Goal: Information Seeking & Learning: Learn about a topic

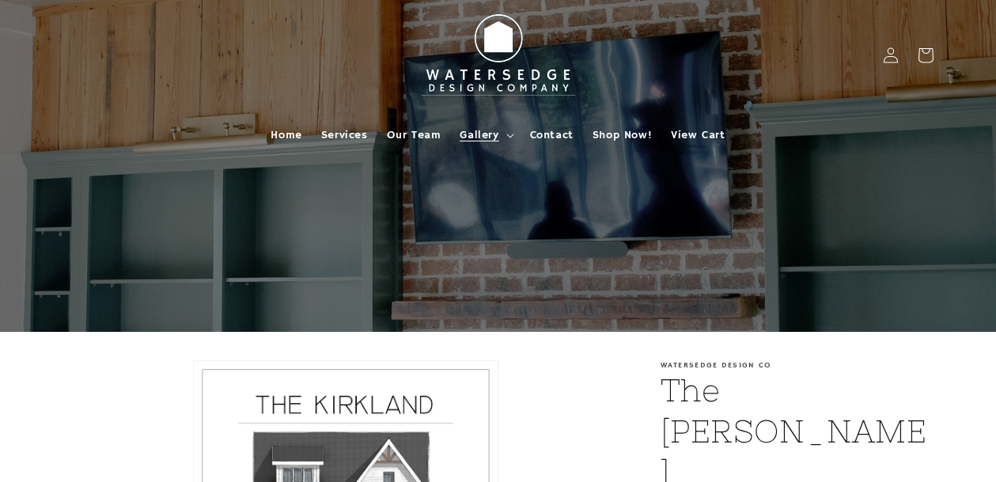
click at [501, 135] on summary "Gallery" at bounding box center [485, 135] width 70 height 33
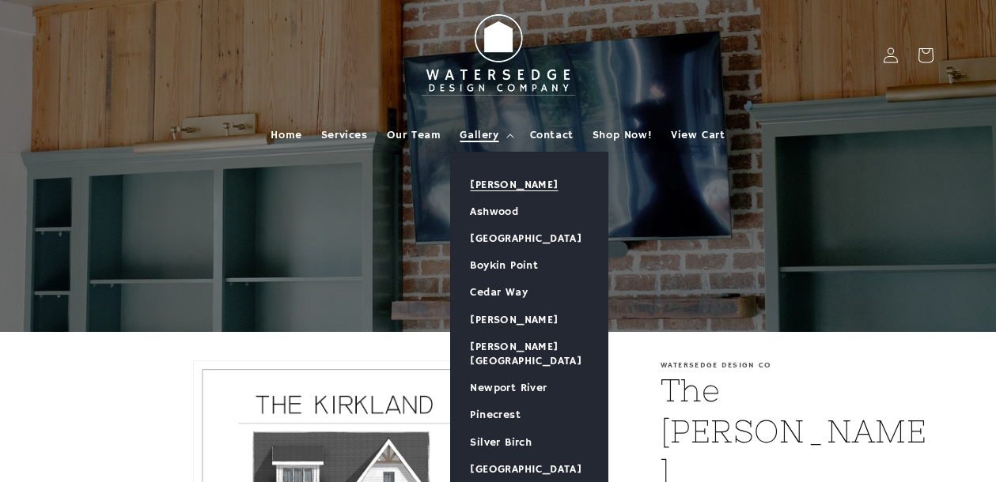
click at [501, 187] on link "[PERSON_NAME]" at bounding box center [529, 185] width 157 height 27
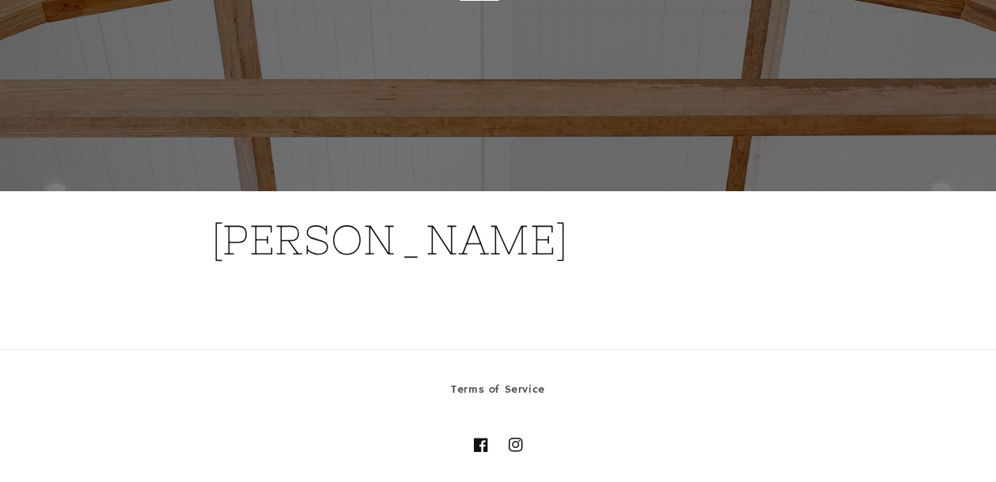
scroll to position [-1, 0]
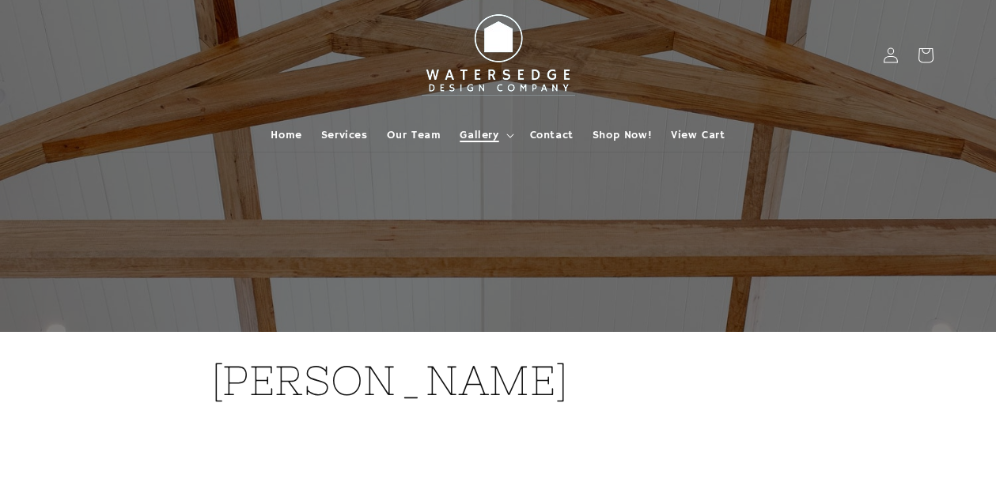
click at [512, 132] on summary "Gallery" at bounding box center [485, 135] width 70 height 33
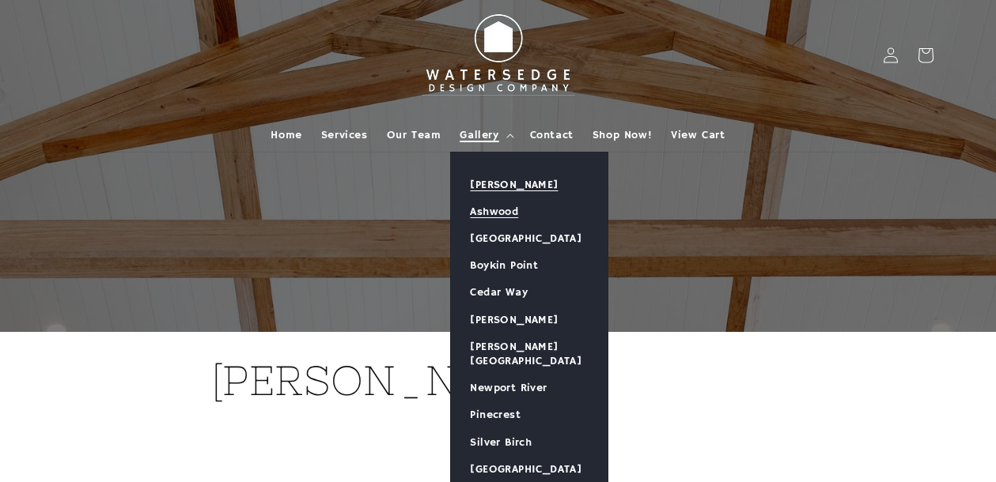
click at [489, 213] on link "Ashwood" at bounding box center [529, 211] width 157 height 27
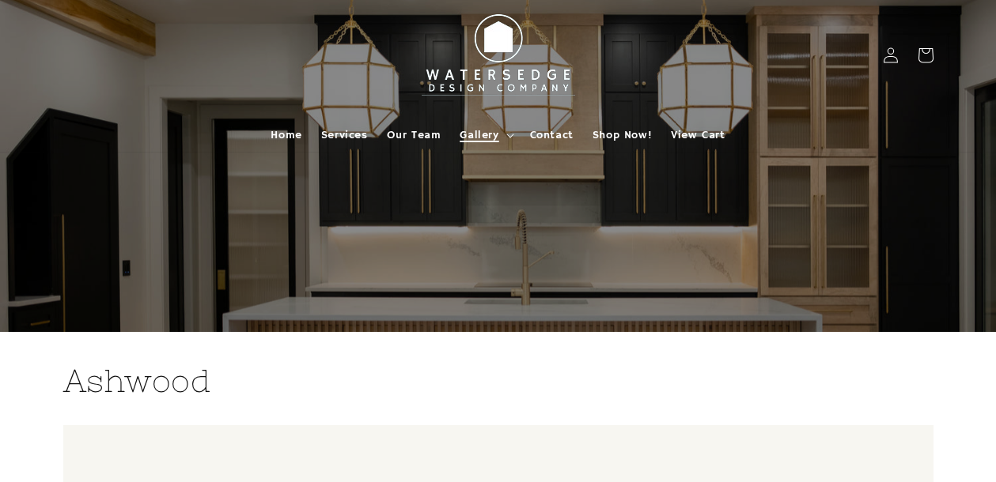
click at [504, 136] on summary "Gallery" at bounding box center [485, 135] width 70 height 33
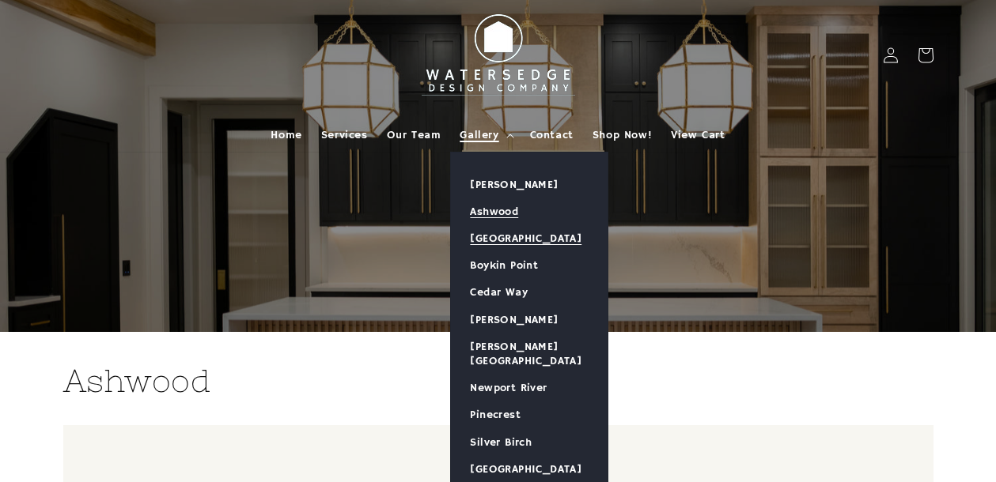
click at [506, 237] on link "[GEOGRAPHIC_DATA]" at bounding box center [529, 238] width 157 height 27
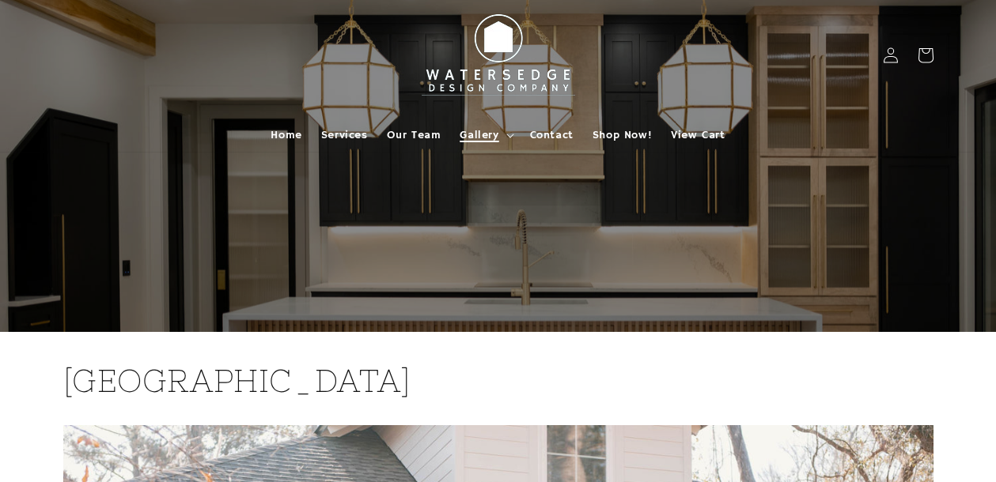
click at [512, 135] on icon at bounding box center [510, 136] width 8 height 5
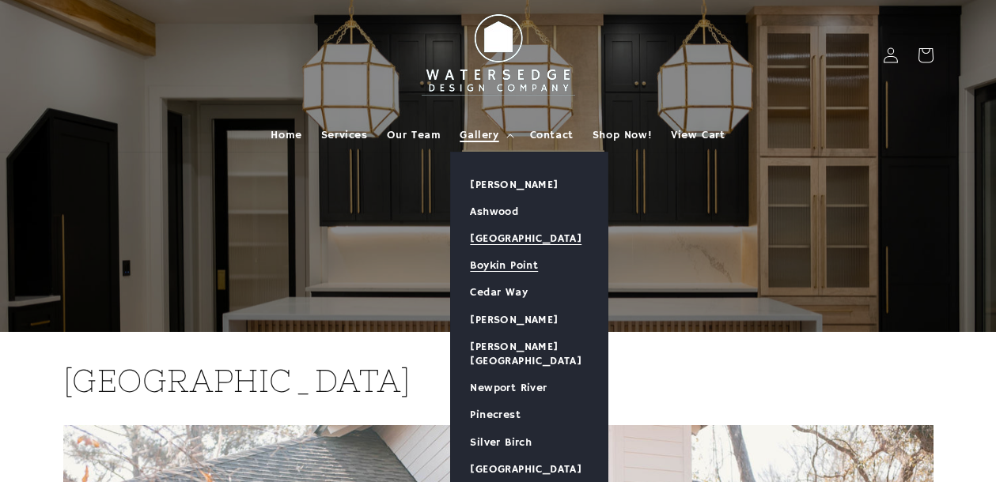
click at [503, 259] on link "Boykin Point" at bounding box center [529, 265] width 157 height 27
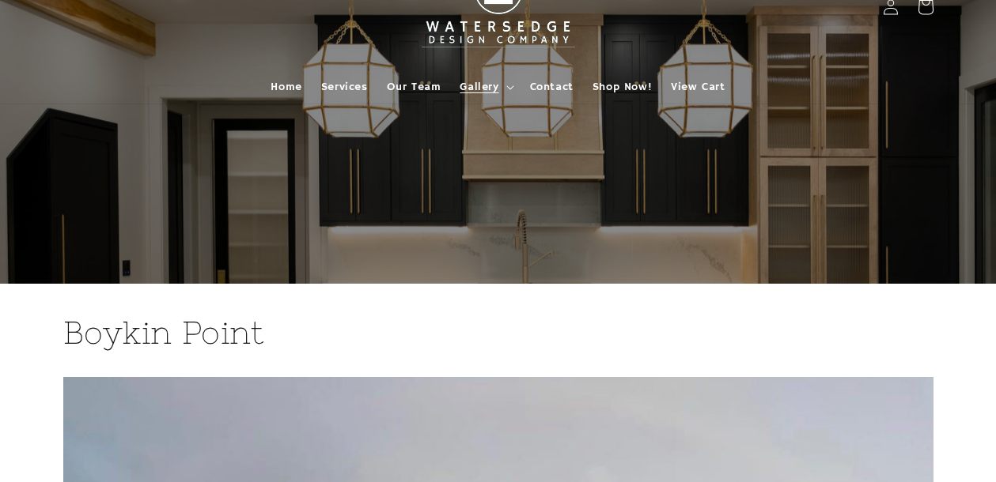
scroll to position [35, 0]
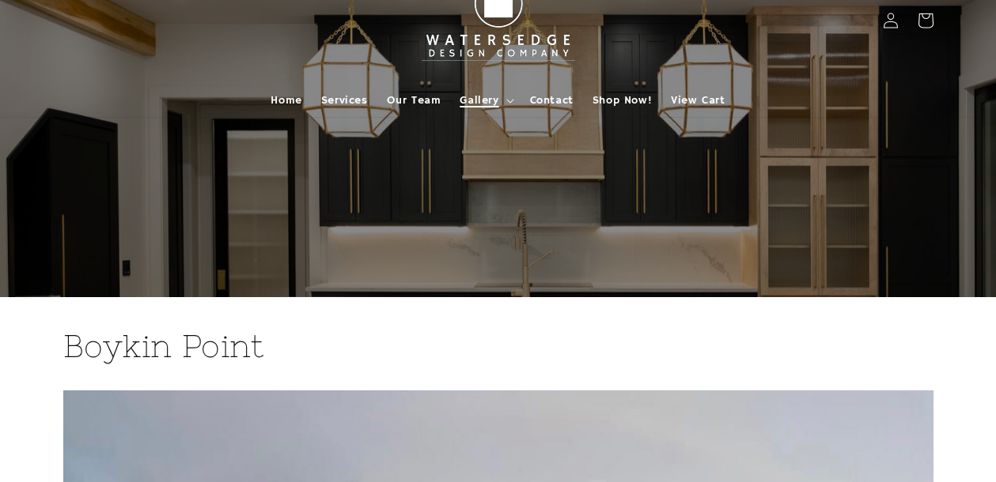
click at [509, 99] on icon at bounding box center [510, 101] width 8 height 5
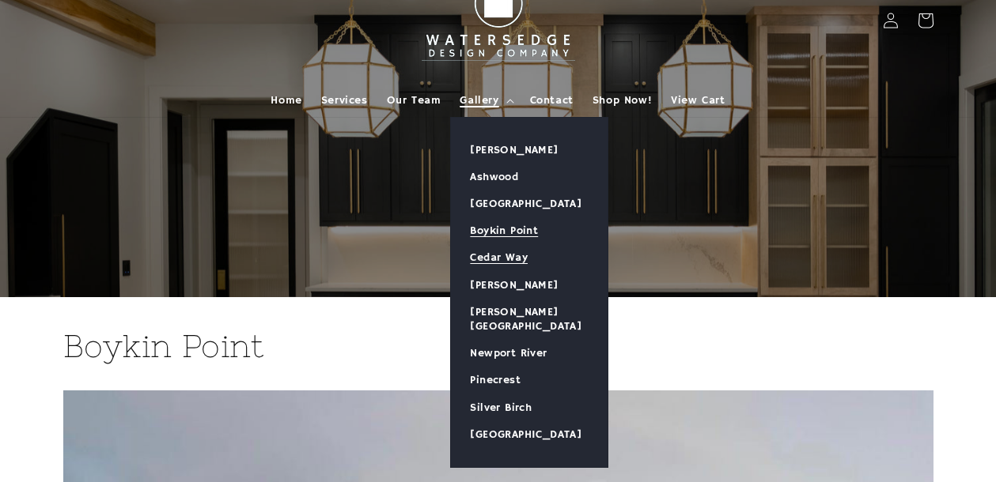
click at [493, 248] on link "Cedar Way" at bounding box center [529, 257] width 157 height 27
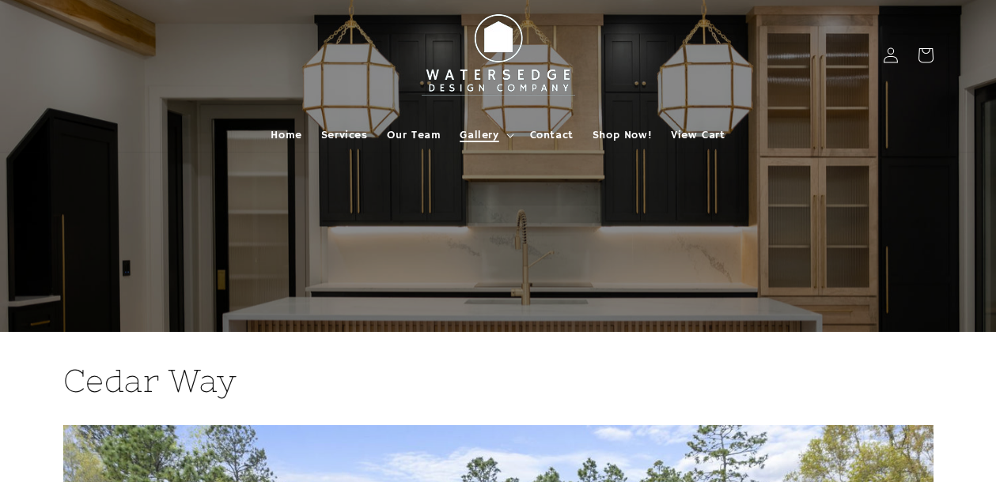
click at [508, 134] on icon at bounding box center [510, 136] width 8 height 5
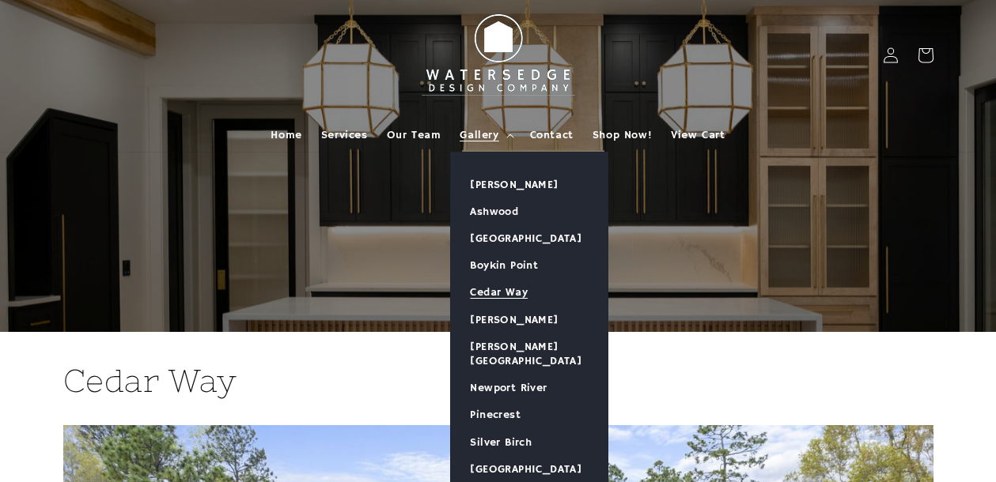
click at [378, 304] on div at bounding box center [498, 166] width 949 height 332
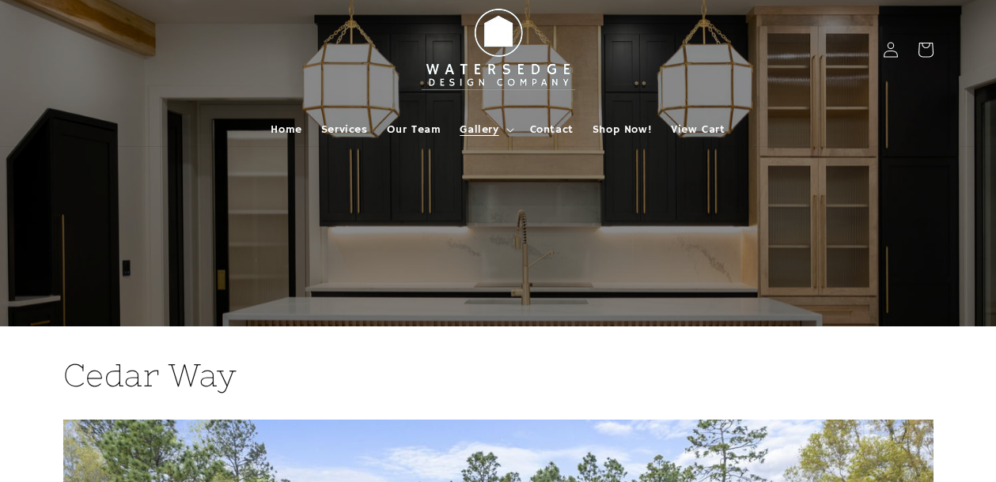
scroll to position [2, 0]
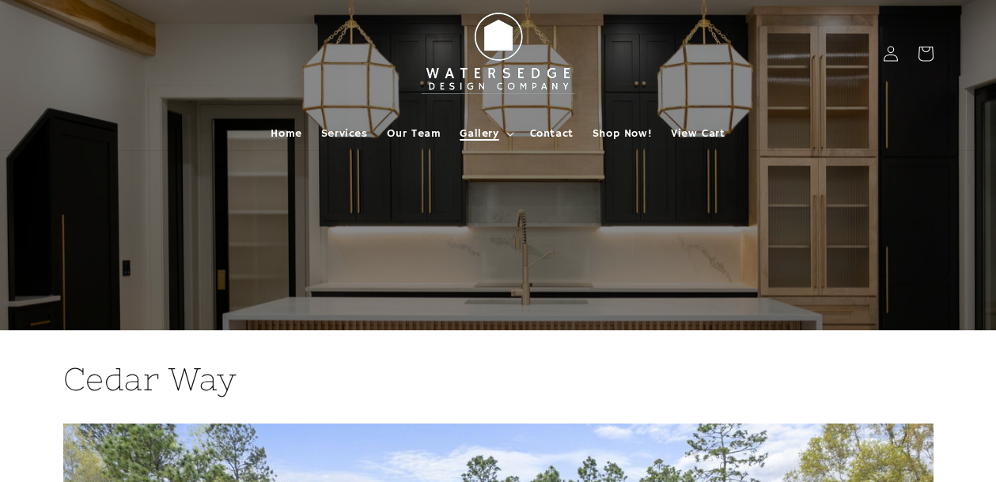
click at [503, 127] on summary "Gallery" at bounding box center [485, 133] width 70 height 33
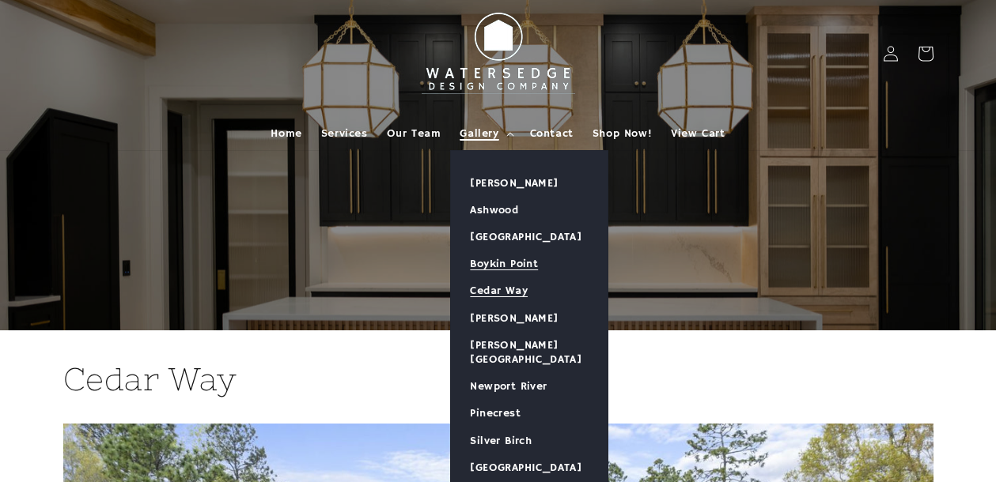
click at [520, 262] on link "Boykin Point" at bounding box center [529, 264] width 157 height 27
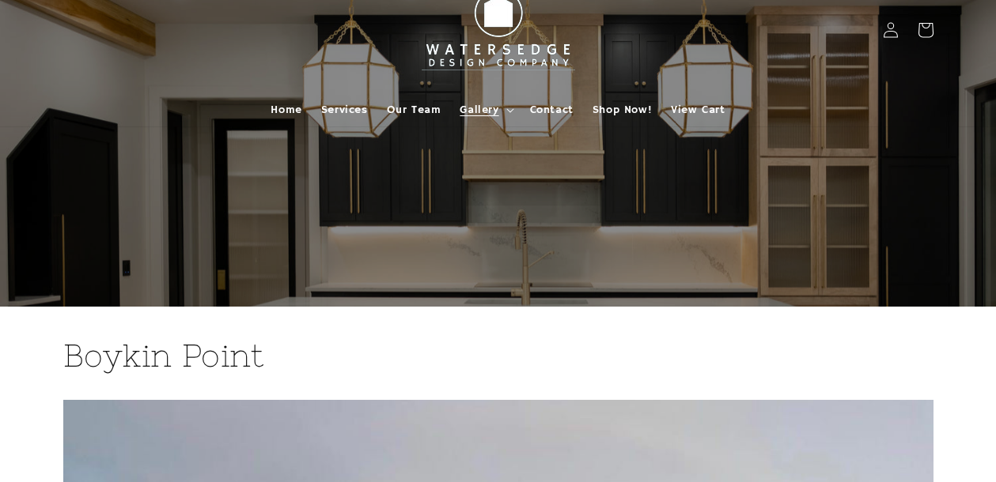
scroll to position [25, 0]
click at [515, 104] on summary "Gallery" at bounding box center [485, 110] width 70 height 33
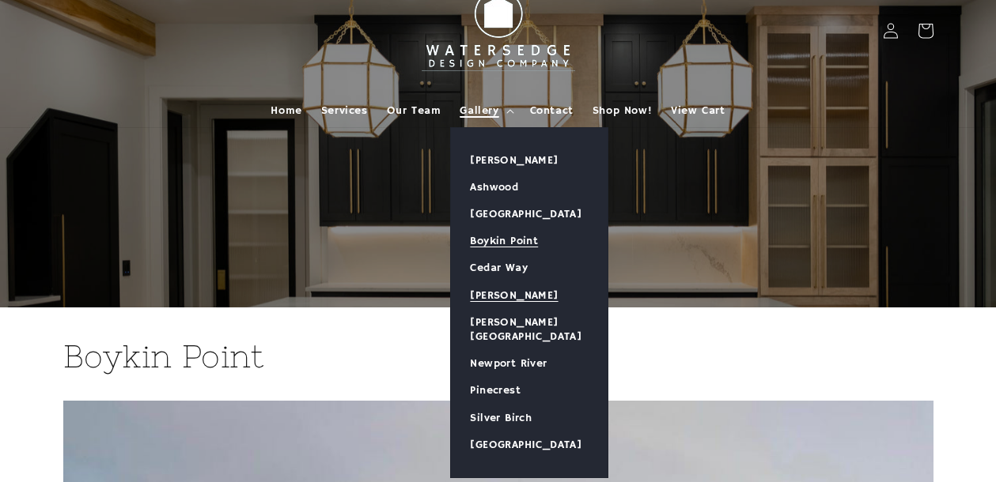
click at [488, 284] on link "[PERSON_NAME]" at bounding box center [529, 295] width 157 height 27
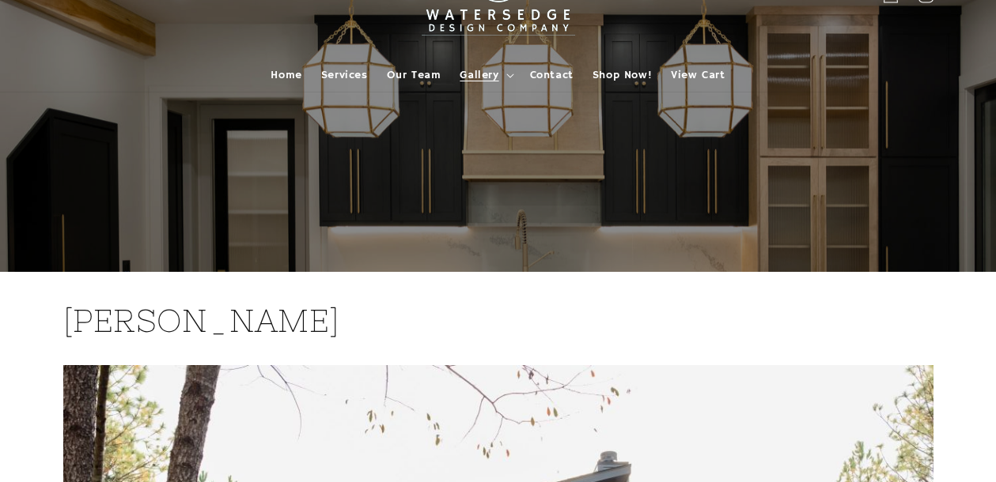
scroll to position [58, 0]
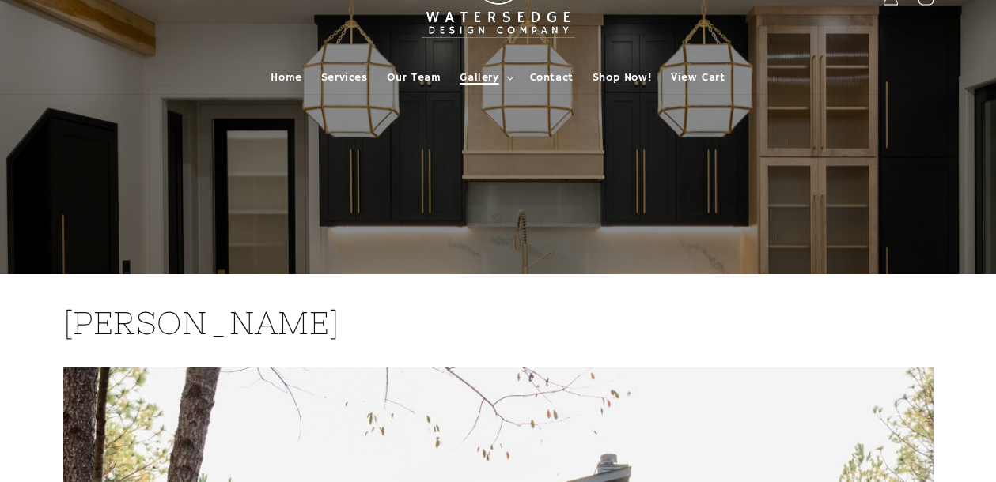
click at [509, 73] on summary "Gallery" at bounding box center [485, 77] width 70 height 33
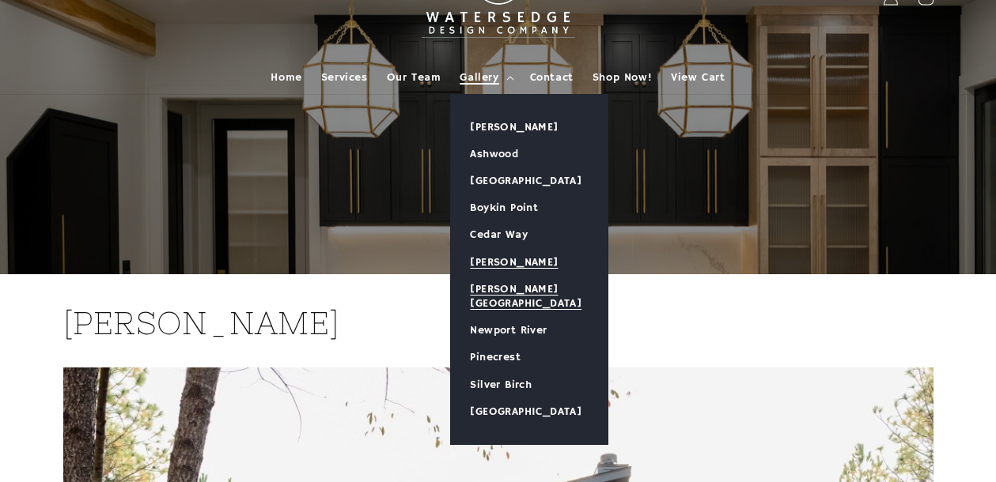
click at [493, 289] on link "[PERSON_NAME][GEOGRAPHIC_DATA]" at bounding box center [529, 296] width 157 height 41
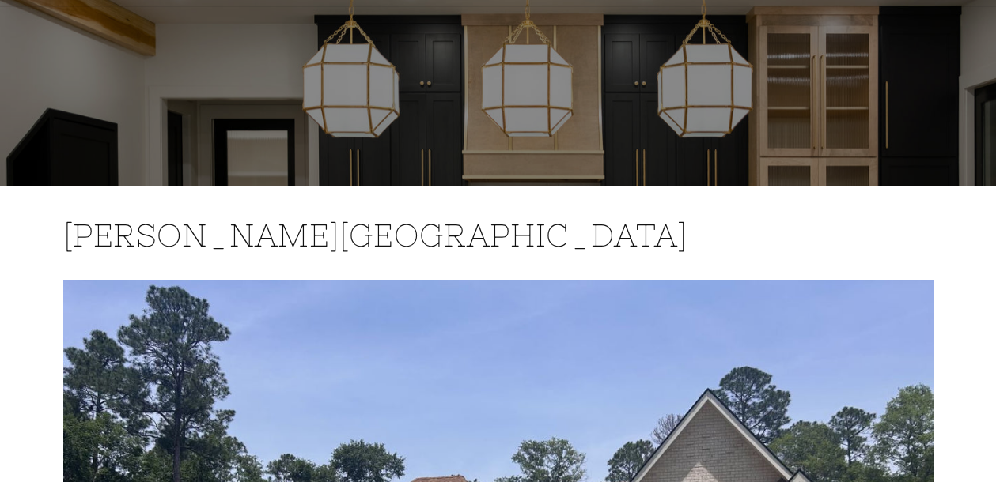
scroll to position [127, 0]
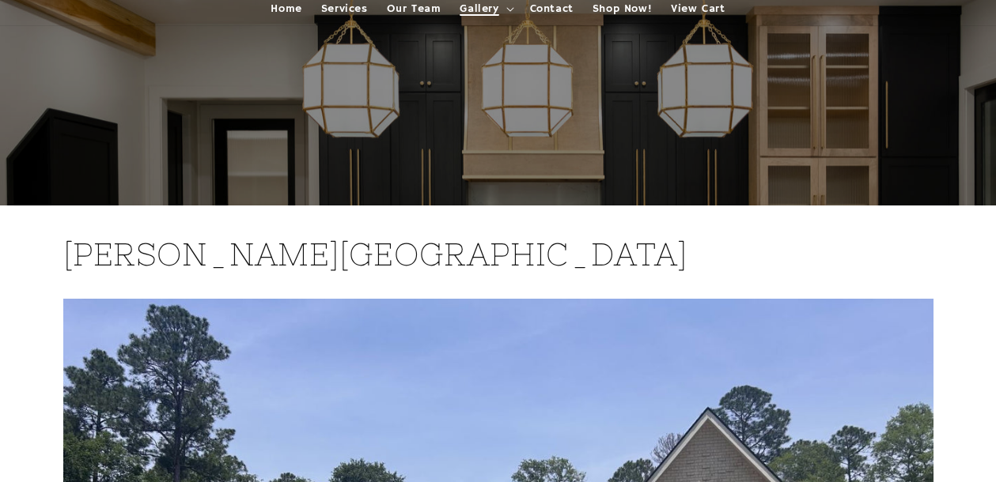
click at [510, 7] on icon at bounding box center [510, 9] width 8 height 5
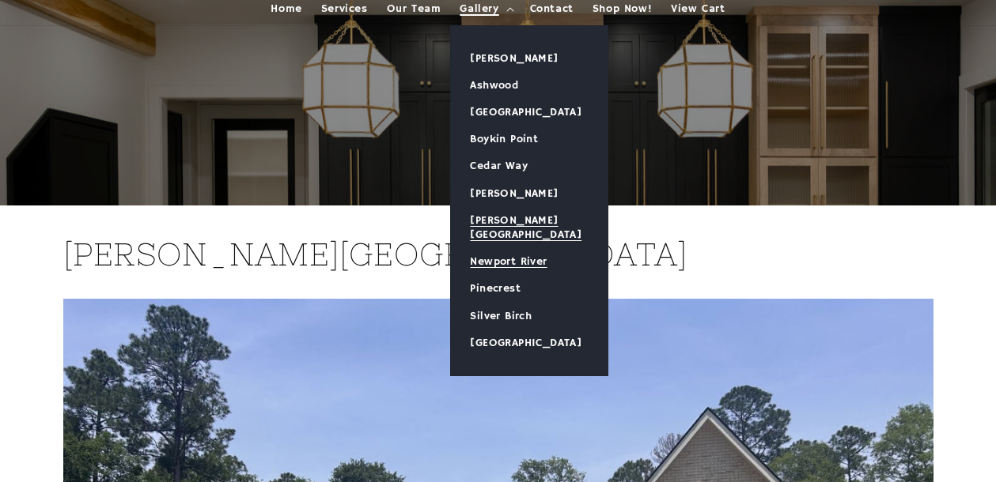
click at [487, 248] on link "Newport River" at bounding box center [529, 261] width 157 height 27
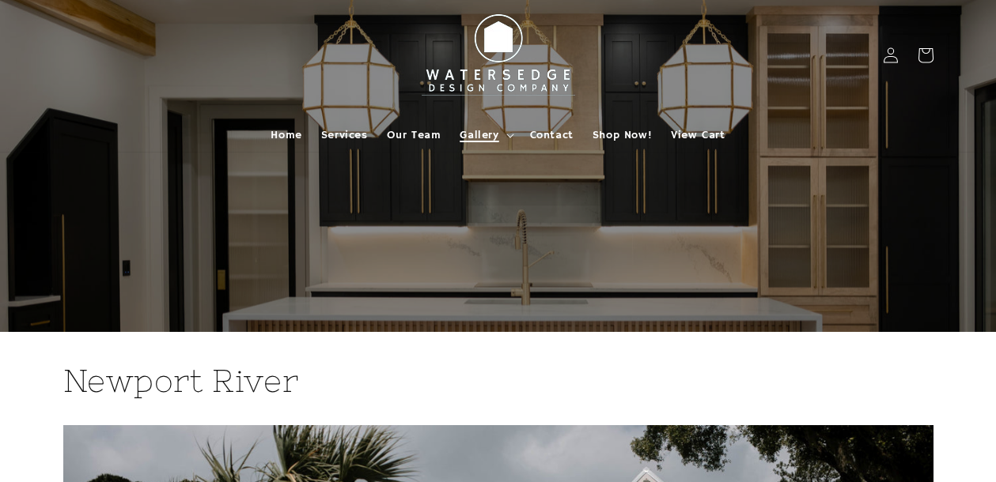
click at [506, 134] on icon at bounding box center [510, 136] width 8 height 5
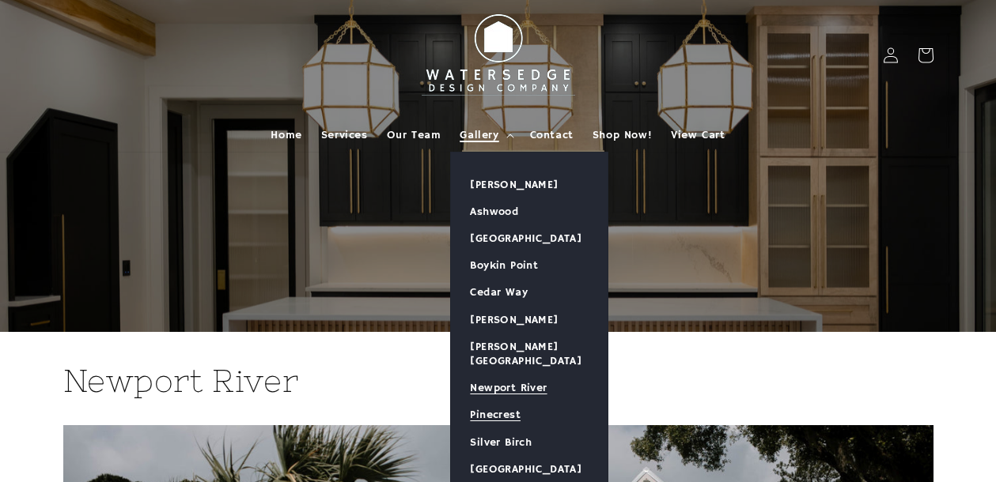
click at [501, 402] on link "Pinecrest" at bounding box center [529, 415] width 157 height 27
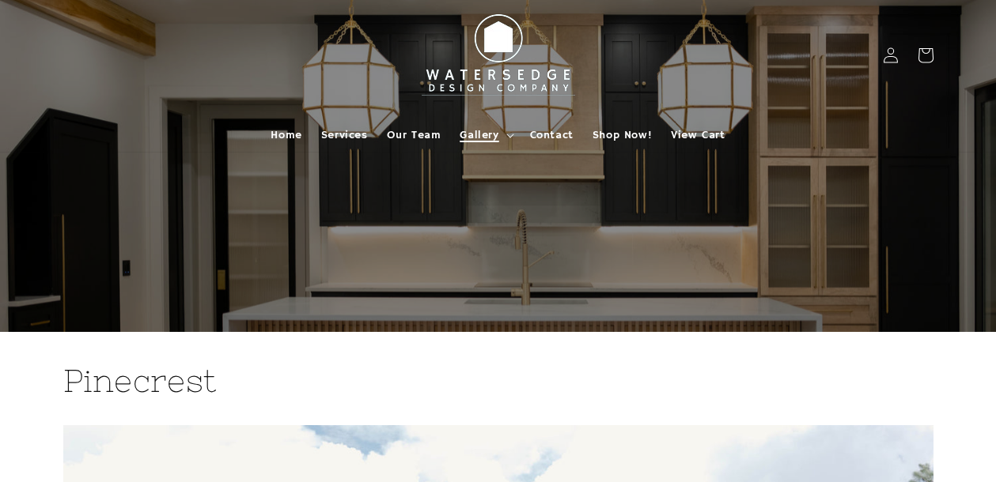
click at [508, 138] on summary "Gallery" at bounding box center [485, 135] width 70 height 33
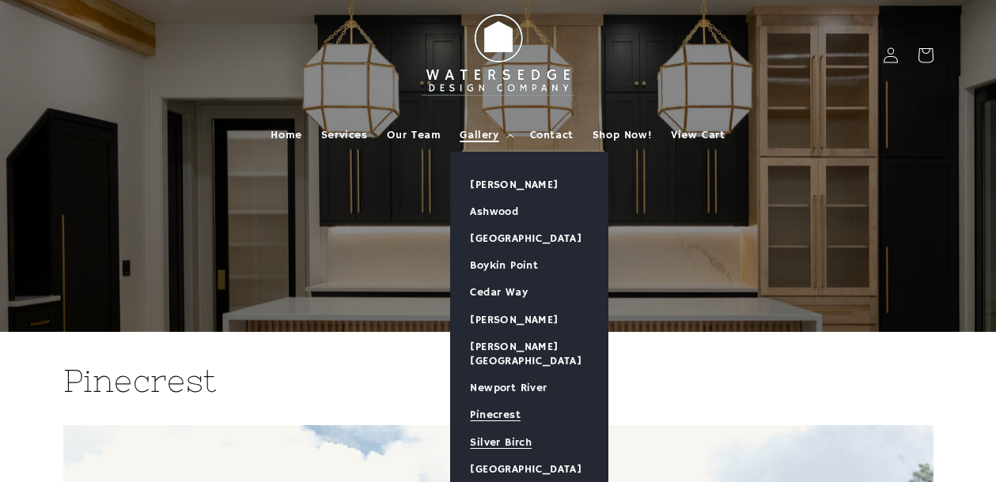
click at [495, 431] on link "Silver Birch" at bounding box center [529, 442] width 157 height 27
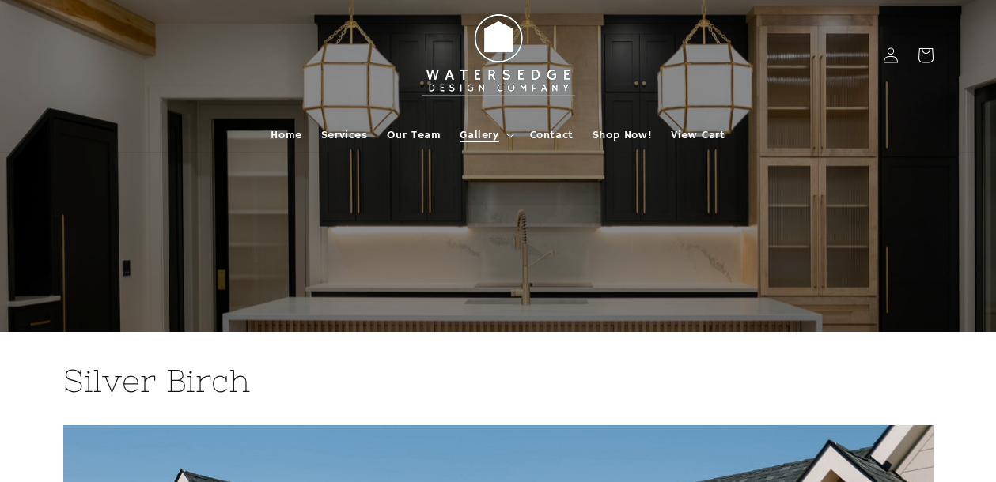
click at [512, 139] on summary "Gallery" at bounding box center [485, 135] width 70 height 33
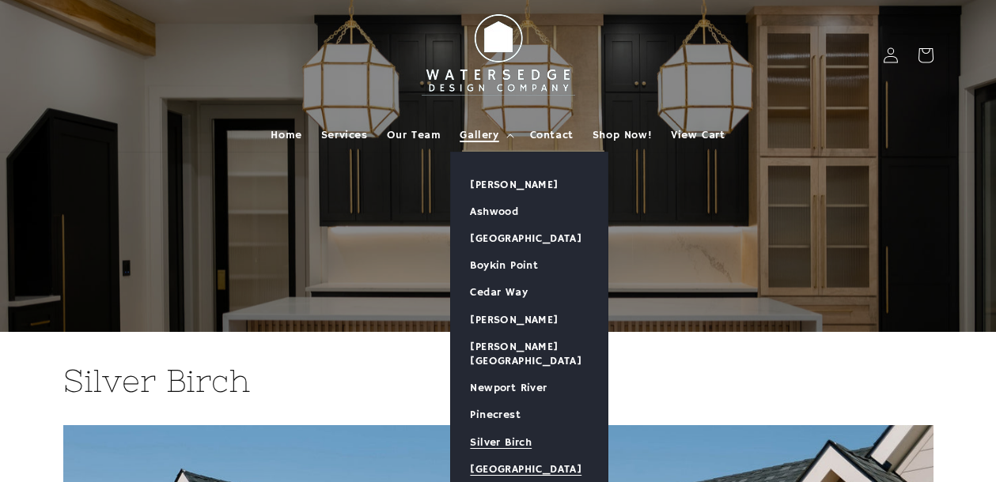
click at [500, 456] on link "[GEOGRAPHIC_DATA]" at bounding box center [529, 469] width 157 height 27
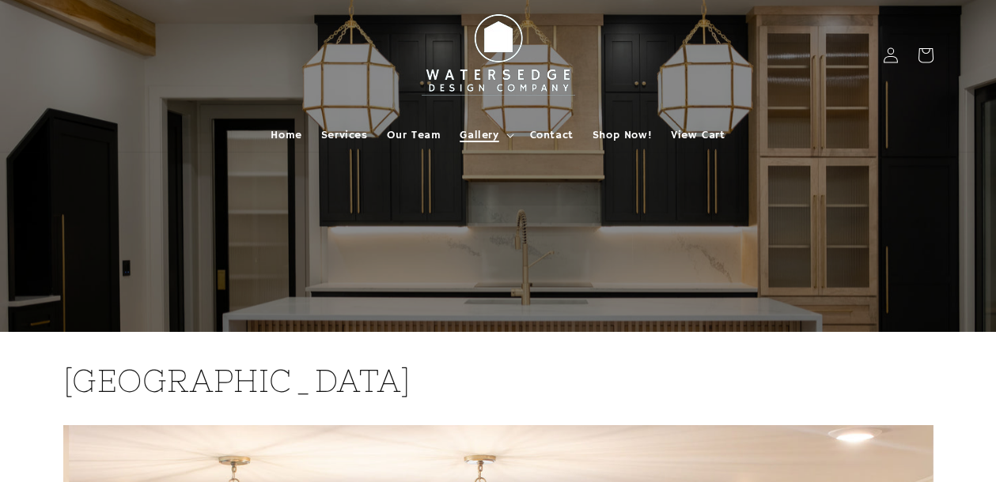
click at [496, 140] on span "Gallery" at bounding box center [478, 135] width 39 height 14
click at [293, 131] on span "Home" at bounding box center [285, 135] width 31 height 14
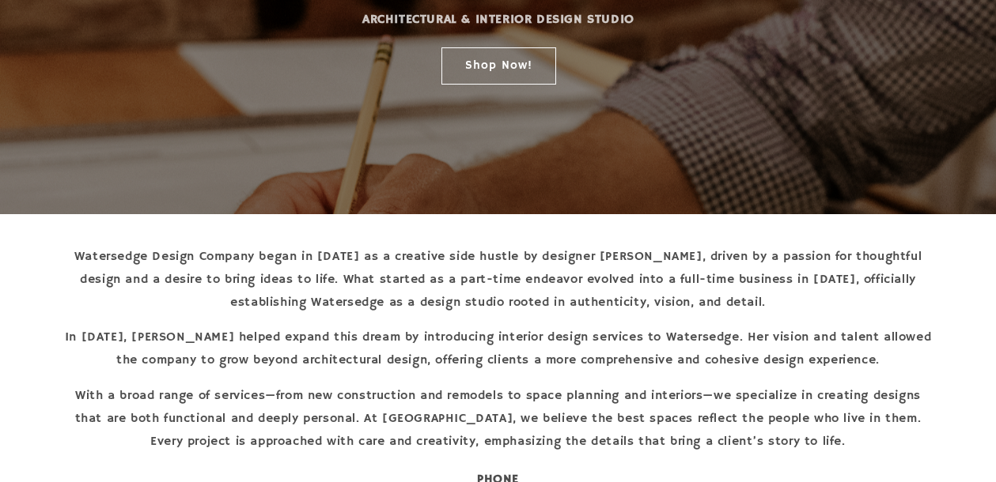
scroll to position [353, 0]
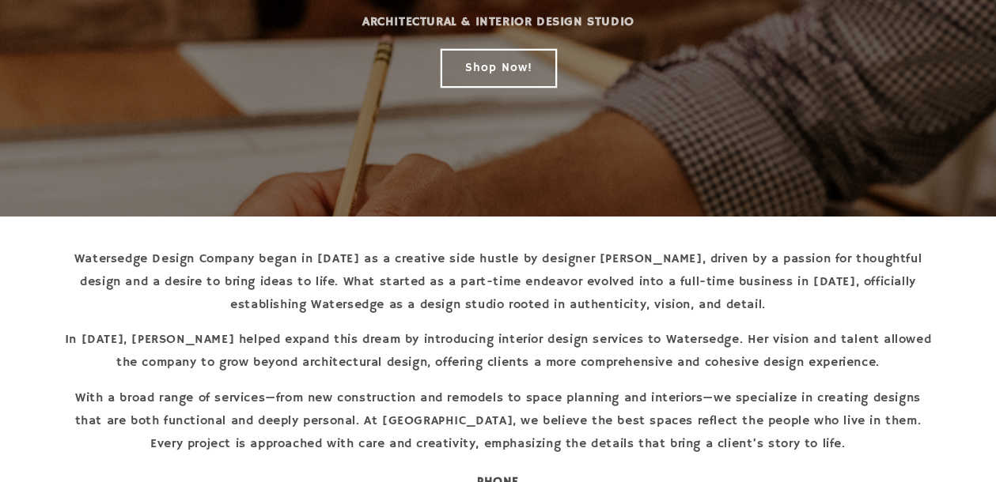
click at [474, 72] on link "Shop Now!" at bounding box center [497, 67] width 115 height 37
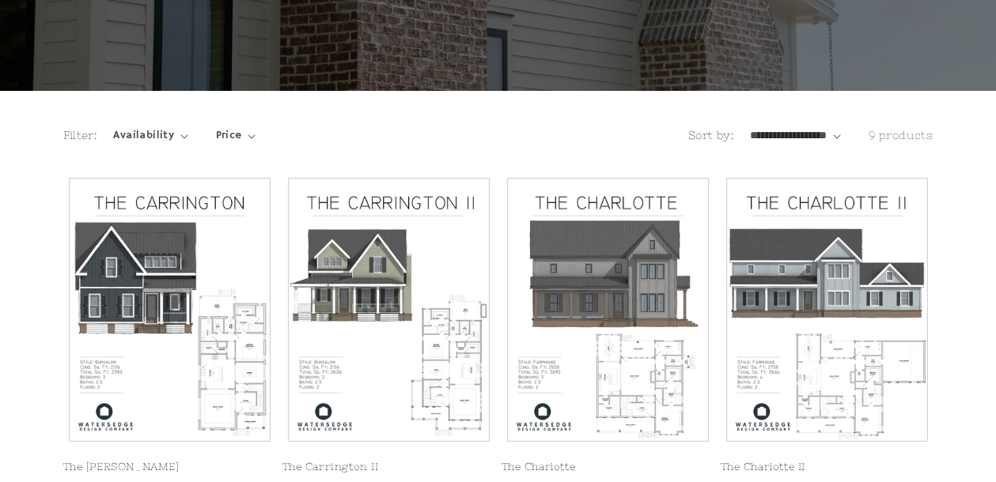
scroll to position [232, 0]
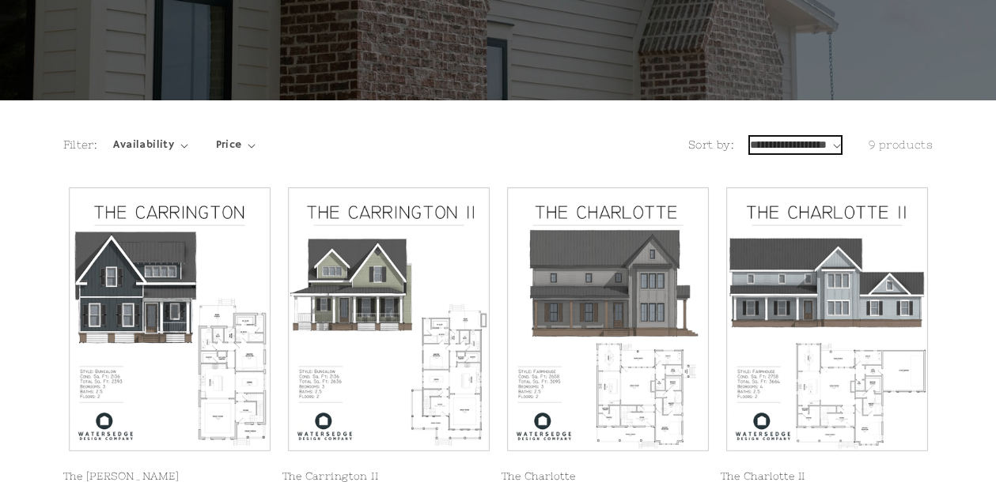
drag, startPoint x: 787, startPoint y: 149, endPoint x: 573, endPoint y: 128, distance: 214.5
click at [573, 133] on div "Filter: Availability 0 selected Reset Availability In stock (9) In stock (9 pro…" at bounding box center [498, 149] width 870 height 40
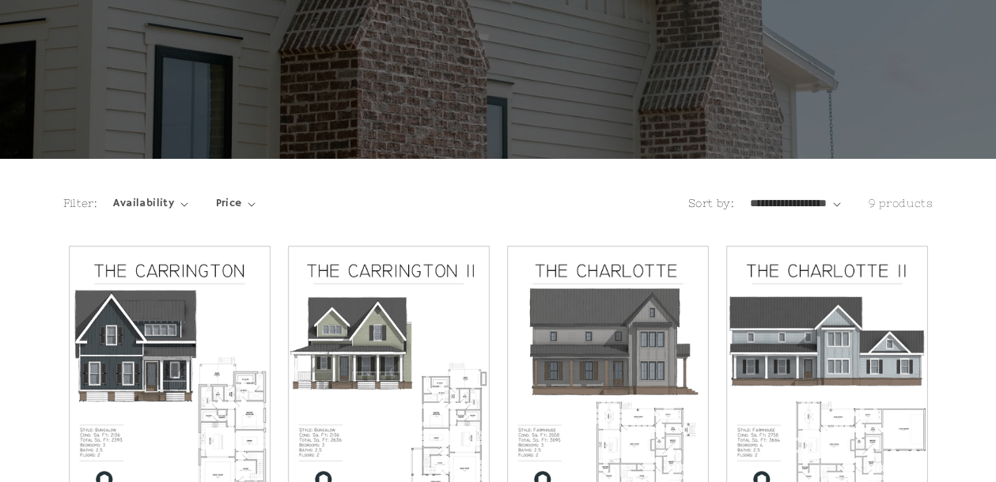
scroll to position [105, 0]
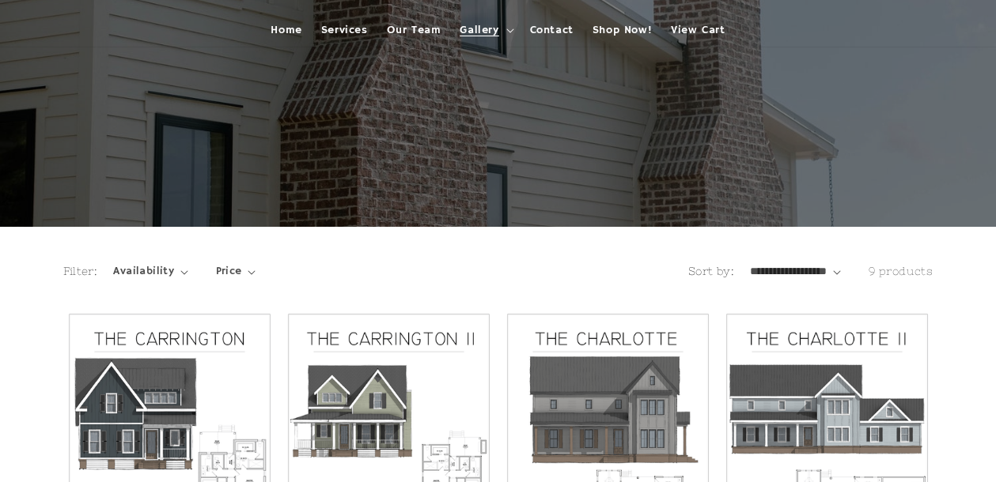
click at [495, 34] on span "Gallery" at bounding box center [478, 30] width 39 height 14
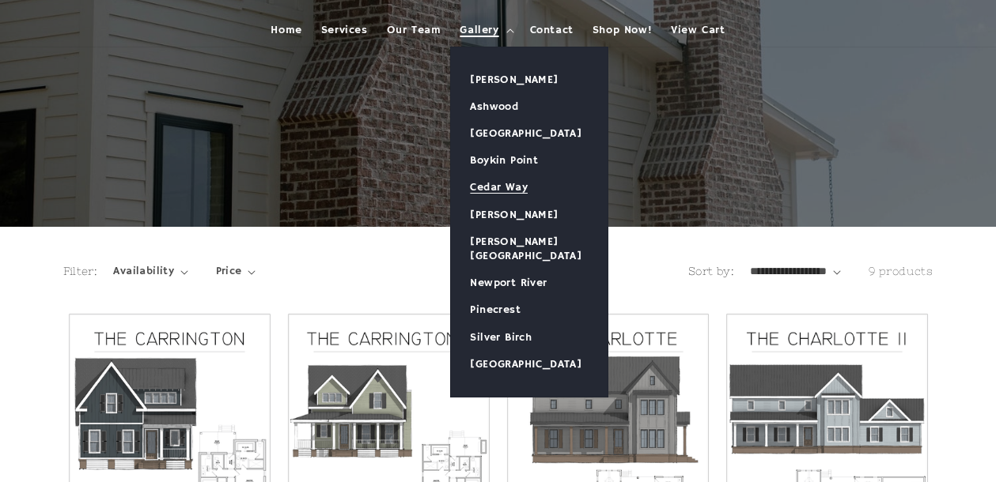
click at [494, 184] on link "Cedar Way" at bounding box center [529, 187] width 157 height 27
